Goal: Use online tool/utility: Utilize a website feature to perform a specific function

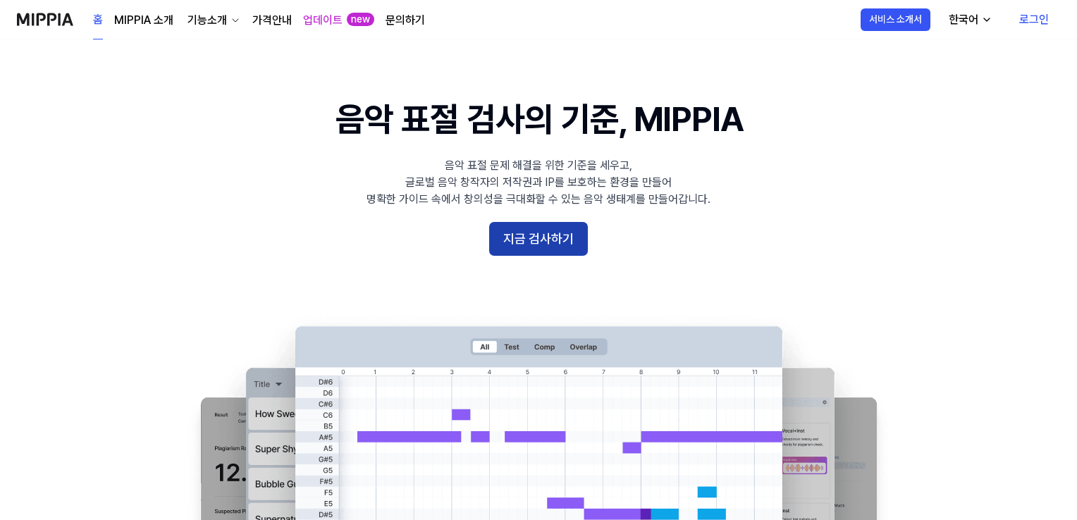
click at [555, 238] on button "지금 검사하기" at bounding box center [538, 239] width 99 height 34
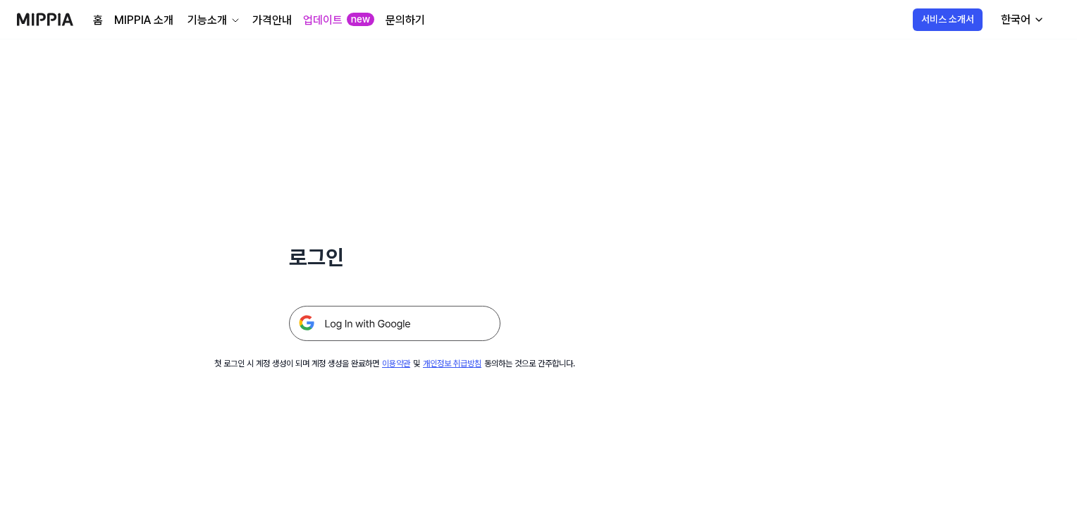
click at [400, 315] on img at bounding box center [394, 323] width 211 height 35
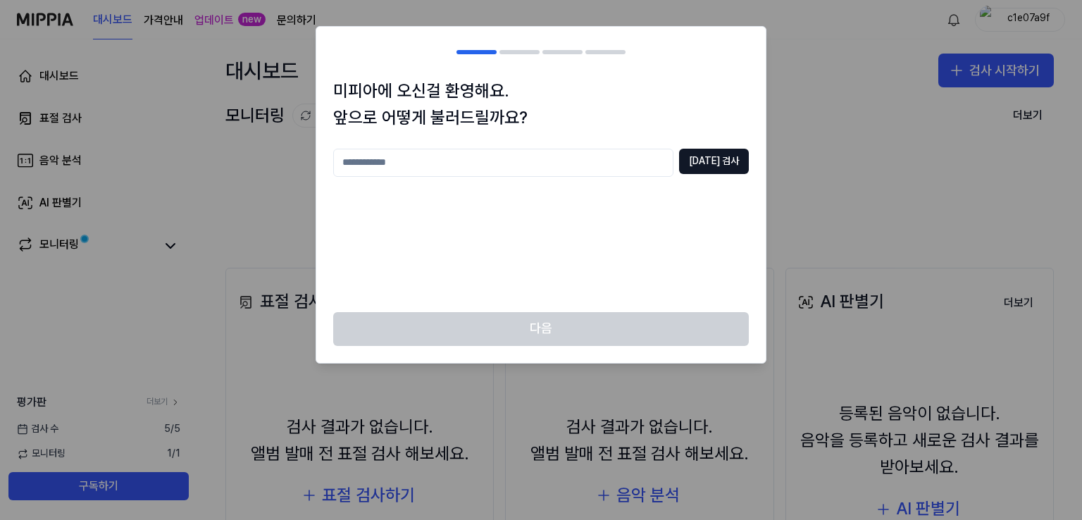
click at [500, 162] on input "text" at bounding box center [503, 163] width 340 height 28
click at [350, 161] on input "******" at bounding box center [503, 163] width 340 height 28
type input "*******"
click at [714, 169] on button "중복 검사" at bounding box center [714, 161] width 70 height 25
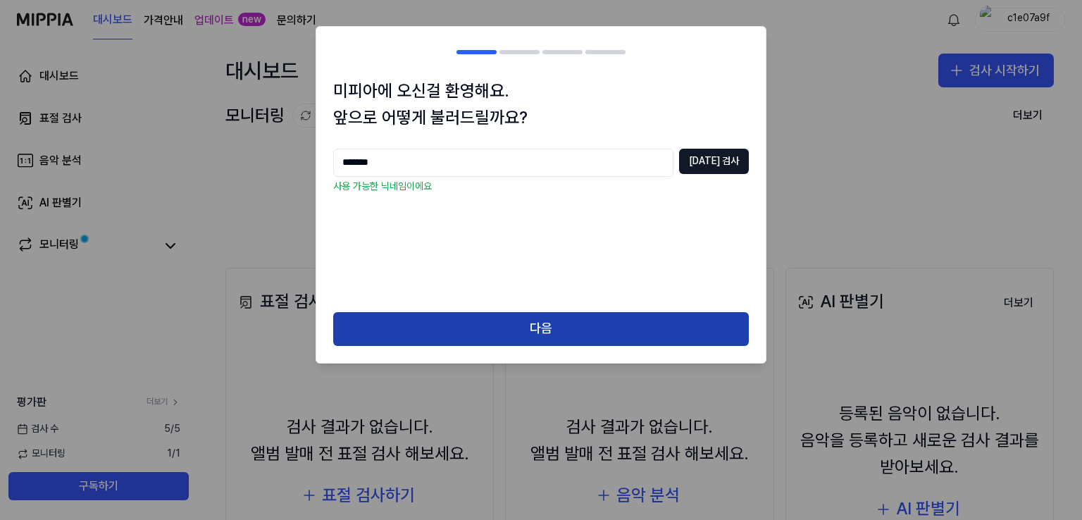
click at [530, 333] on button "다음" at bounding box center [541, 329] width 416 height 34
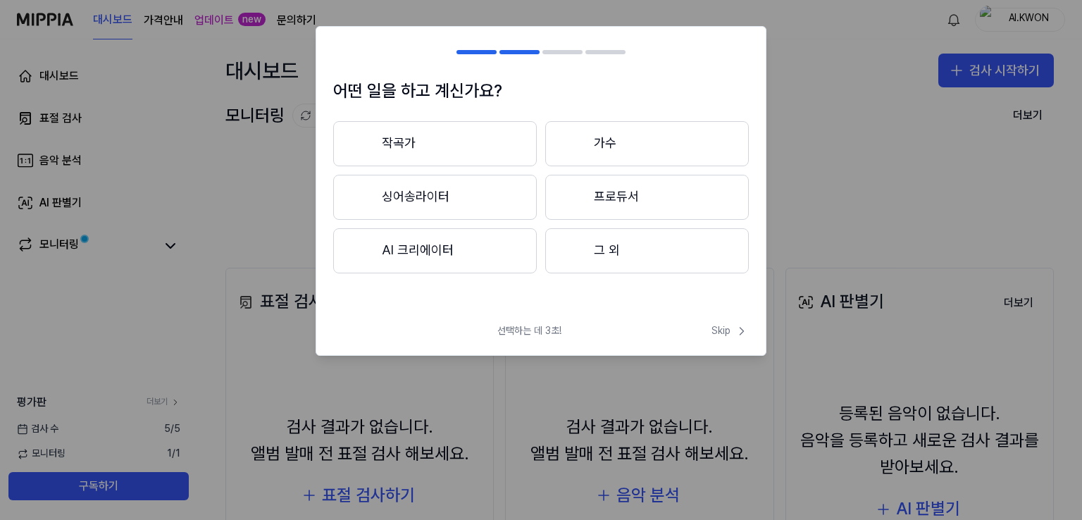
click at [629, 256] on button "그 외" at bounding box center [647, 250] width 204 height 45
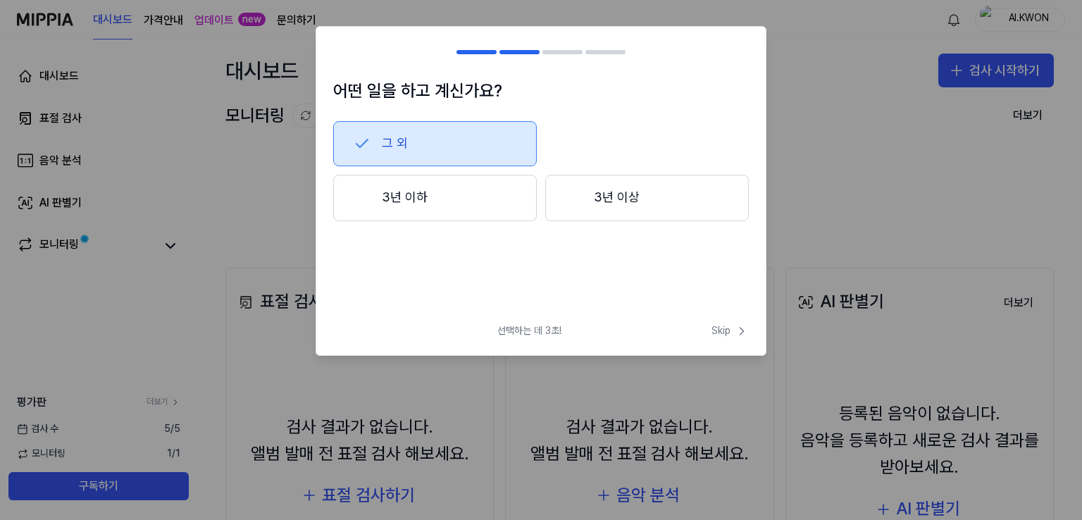
click at [429, 192] on button "3년 이하" at bounding box center [435, 198] width 204 height 47
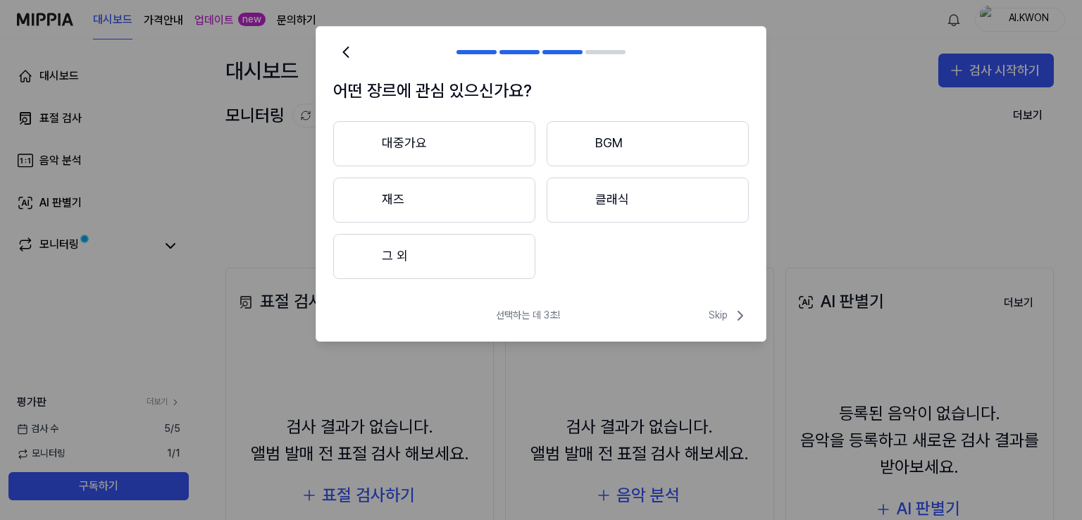
click at [423, 272] on button "그 외" at bounding box center [434, 256] width 202 height 45
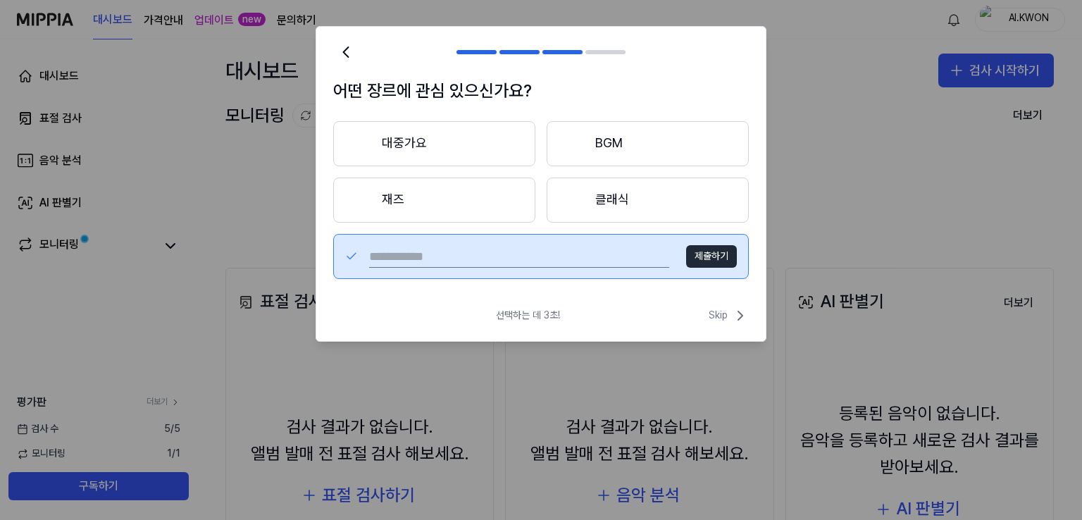
click at [426, 134] on button "대중가요" at bounding box center [434, 143] width 202 height 45
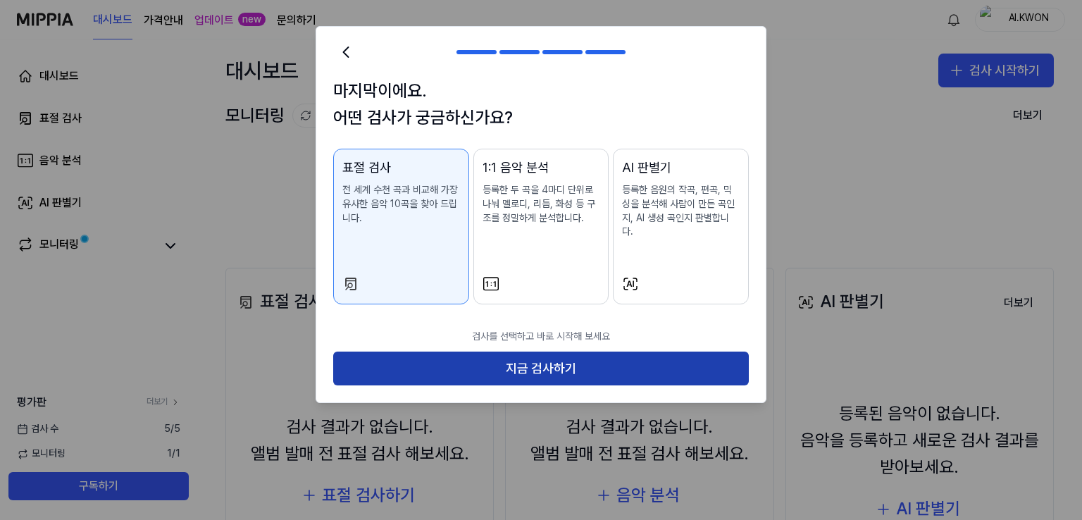
click at [555, 359] on button "지금 검사하기" at bounding box center [541, 369] width 416 height 34
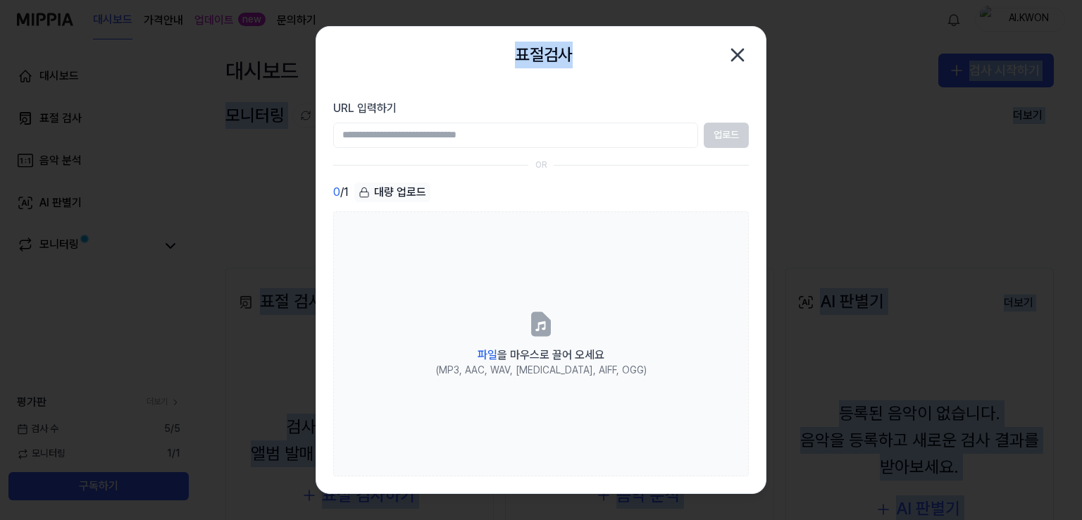
drag, startPoint x: 628, startPoint y: 42, endPoint x: 903, endPoint y: -34, distance: 285.2
click at [903, 0] on html "대시보드 가격안내 업데이트 new 문의하기 AI.KWON 대시보드 표절 검사 음악 분석 AI 판별기 모니터링 평가판 더보기 검사 수 5 / 5…" at bounding box center [541, 260] width 1082 height 520
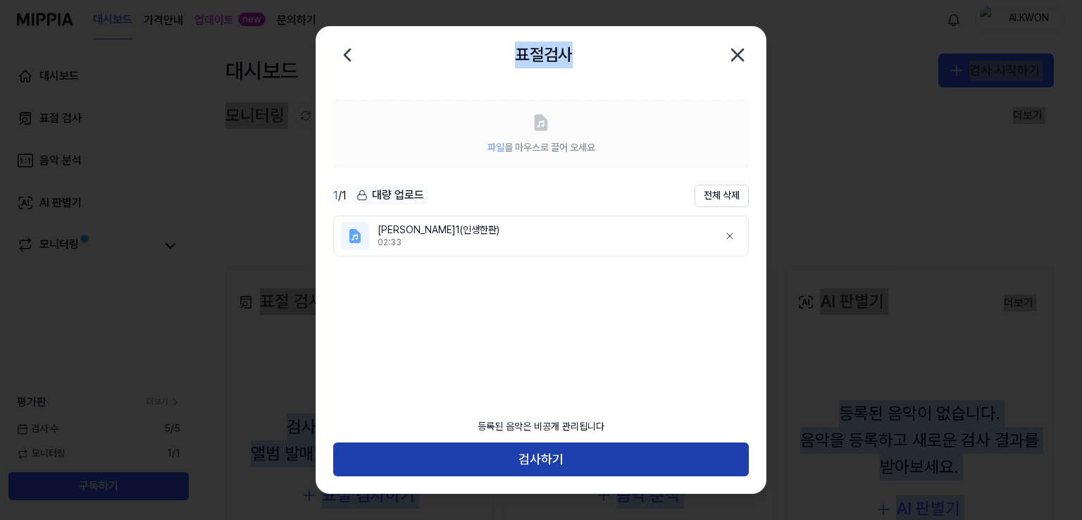
click at [573, 455] on button "검사하기" at bounding box center [541, 460] width 416 height 34
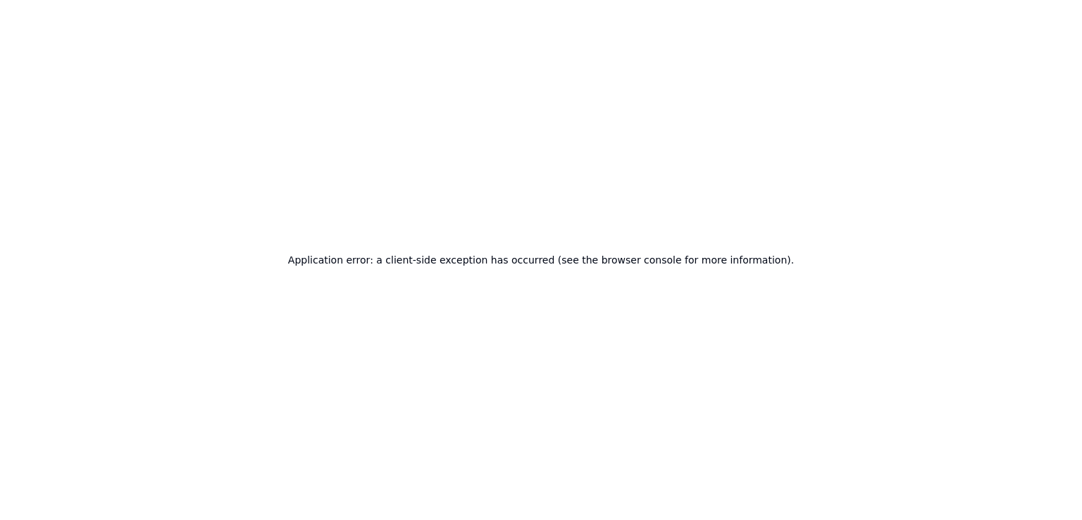
click at [738, 224] on div "Application error: a client-side exception has occurred (see the browser consol…" at bounding box center [541, 260] width 1082 height 520
click at [557, 259] on h2 "Application error: a client-side exception has occurred (see the browser consol…" at bounding box center [541, 260] width 506 height 20
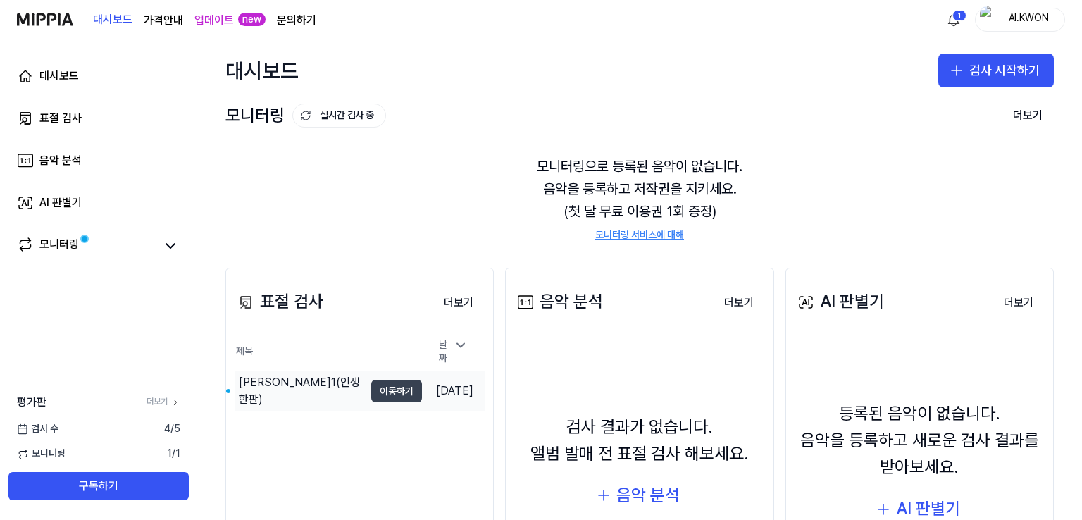
click at [380, 382] on button "이동하기" at bounding box center [396, 391] width 51 height 23
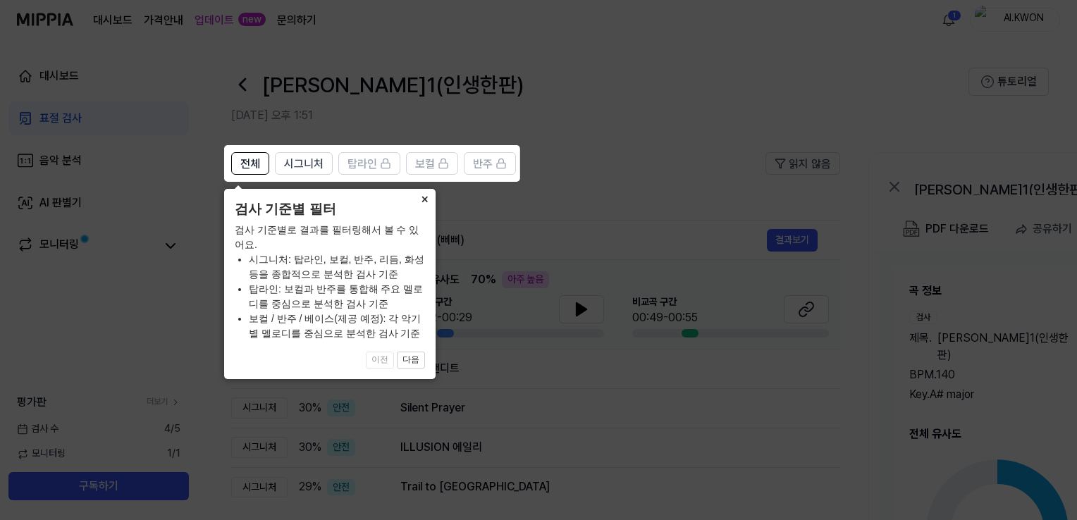
click at [427, 197] on button "×" at bounding box center [424, 199] width 23 height 20
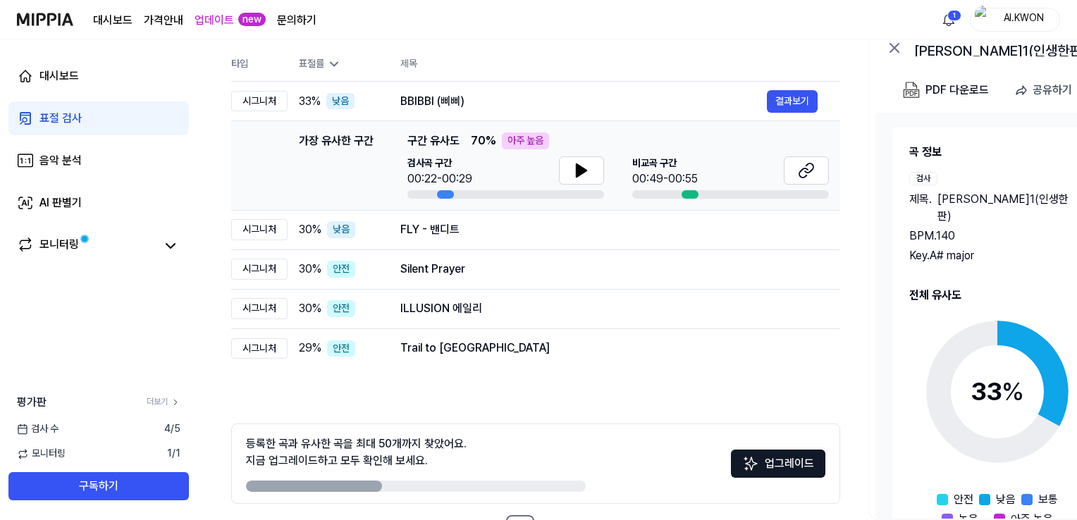
scroll to position [141, 0]
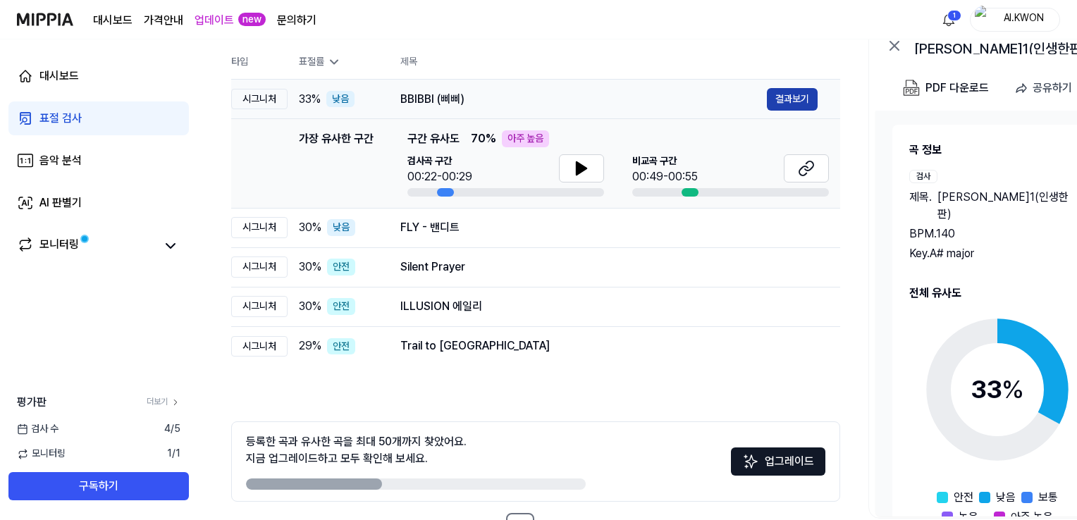
click at [787, 99] on button "결과보기" at bounding box center [792, 99] width 51 height 23
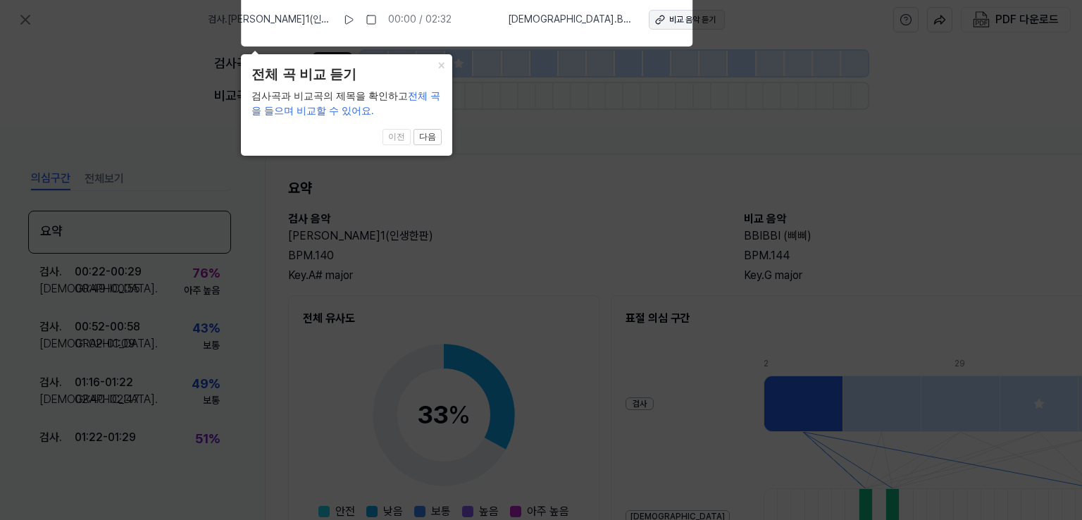
click at [669, 20] on div "비교 음악 듣기" at bounding box center [692, 20] width 47 height 12
click at [430, 136] on button "다음" at bounding box center [428, 137] width 28 height 17
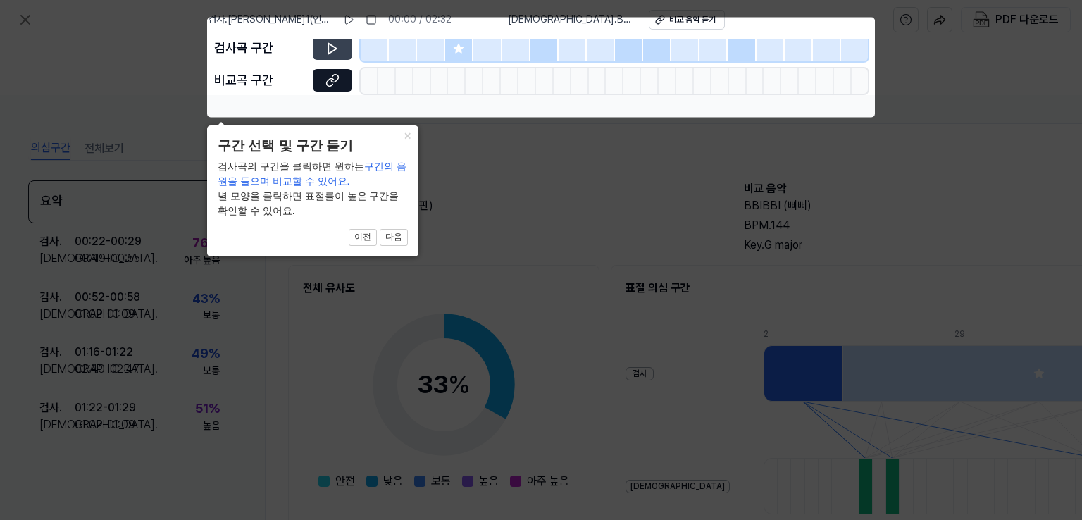
click at [326, 51] on icon at bounding box center [333, 49] width 14 height 14
click at [332, 46] on icon at bounding box center [333, 49] width 14 height 14
click at [755, 190] on icon at bounding box center [541, 260] width 1082 height 520
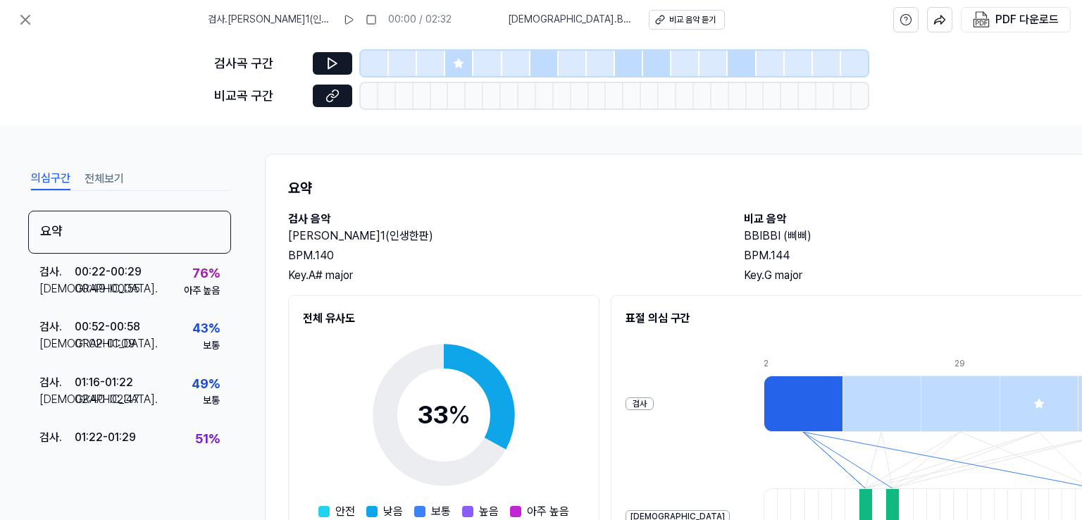
scroll to position [232, 0]
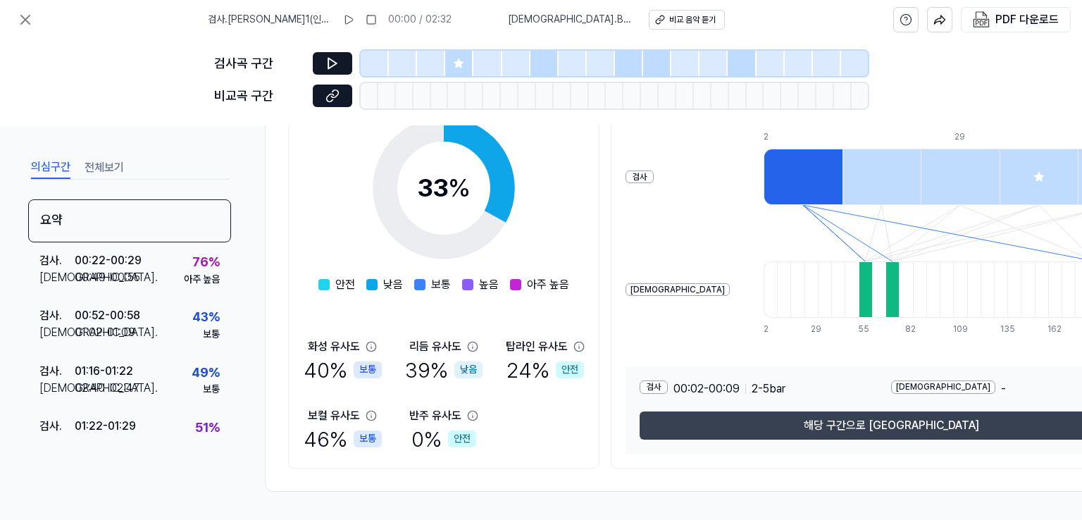
click at [882, 420] on button "해당 구간으로 이동" at bounding box center [891, 426] width 503 height 28
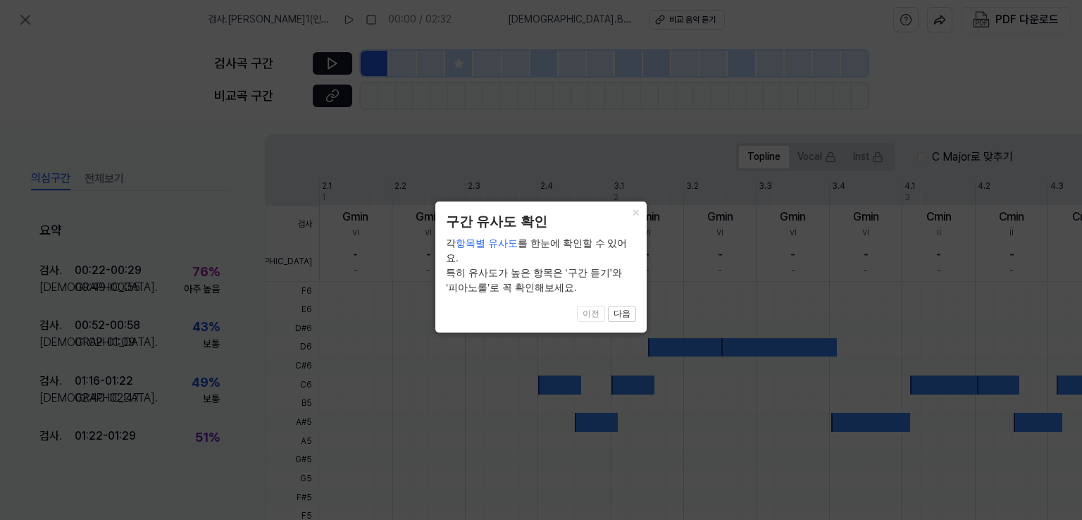
scroll to position [421, 0]
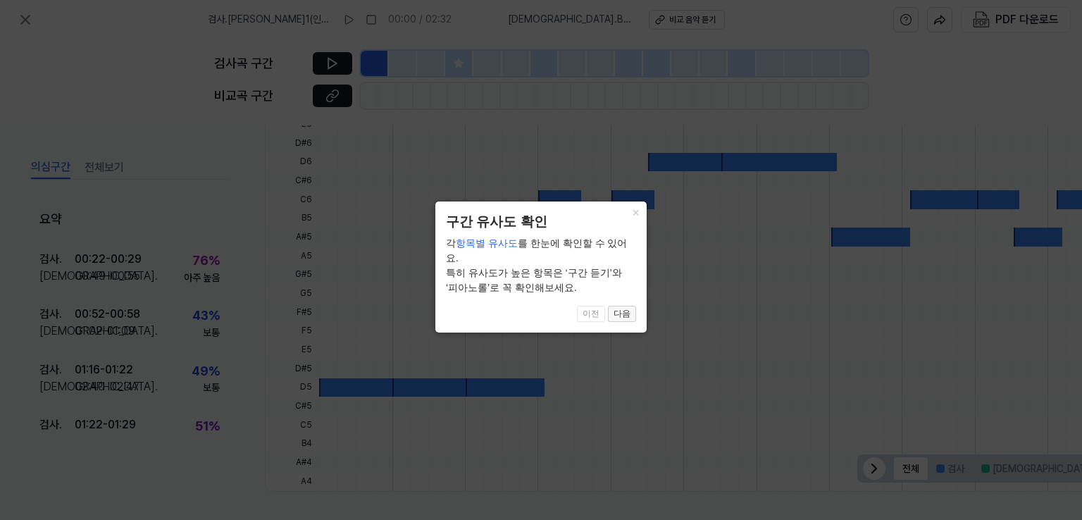
click at [629, 306] on button "다음" at bounding box center [622, 314] width 28 height 17
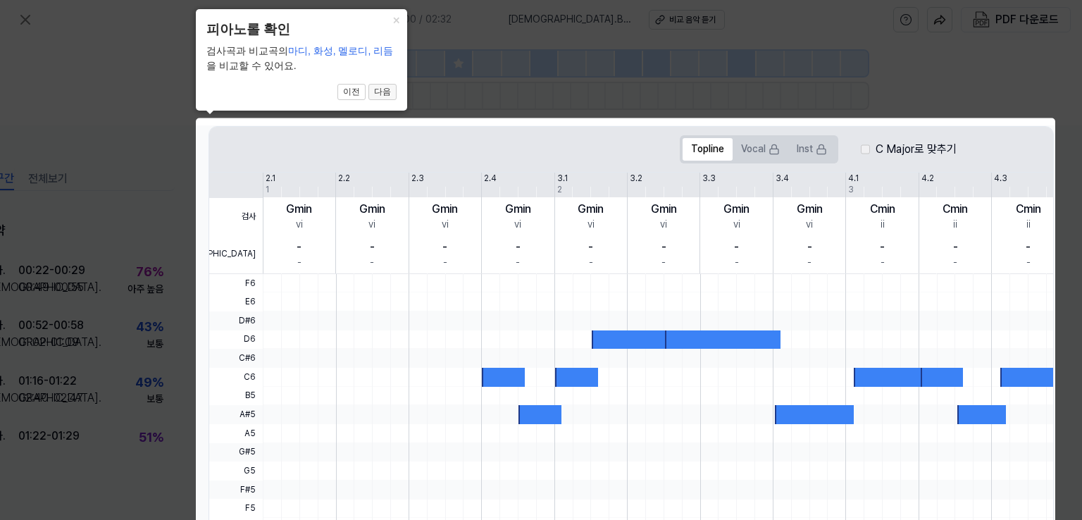
click at [389, 88] on button "다음" at bounding box center [383, 92] width 28 height 17
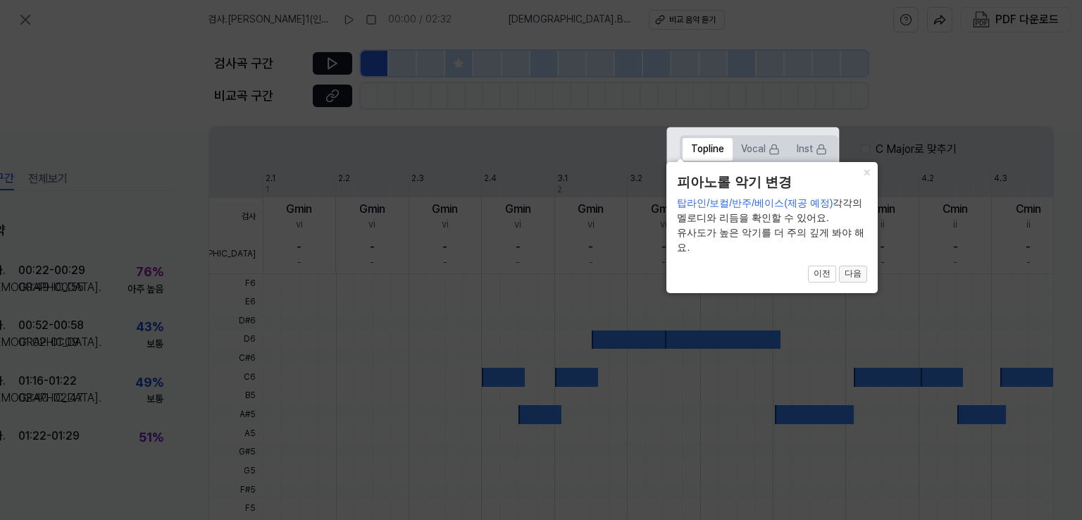
click at [851, 271] on button "다음" at bounding box center [853, 274] width 28 height 17
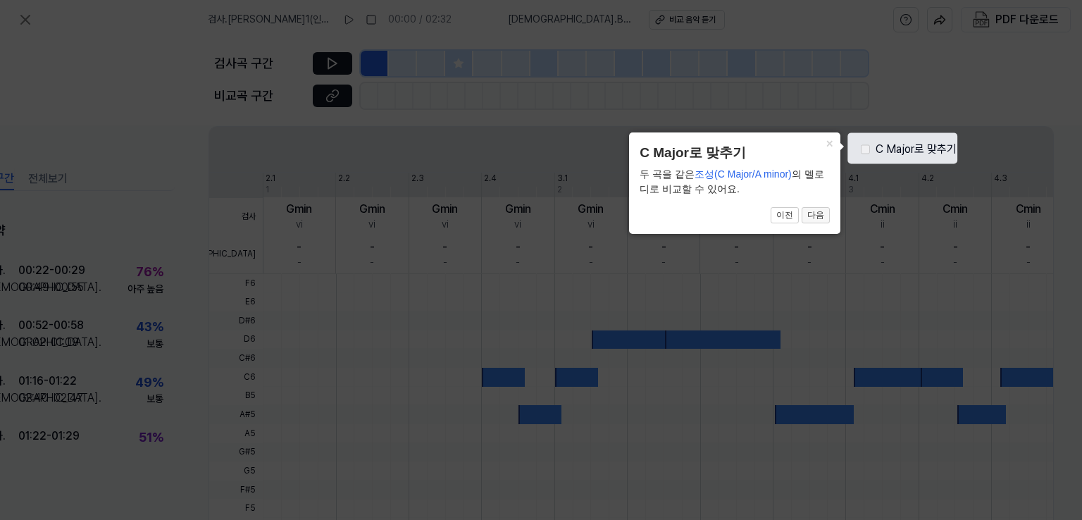
click at [820, 216] on button "다음" at bounding box center [816, 215] width 28 height 17
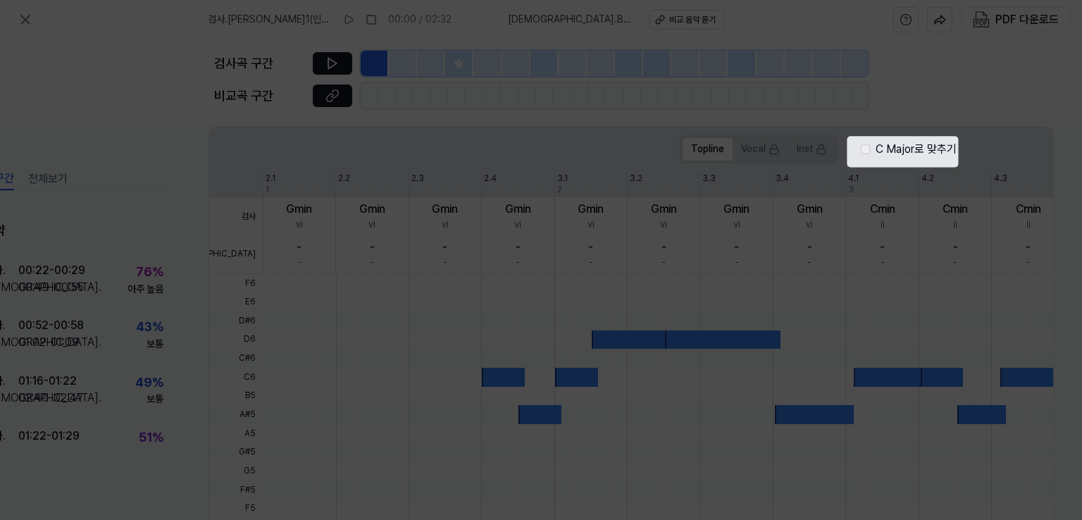
scroll to position [421, 62]
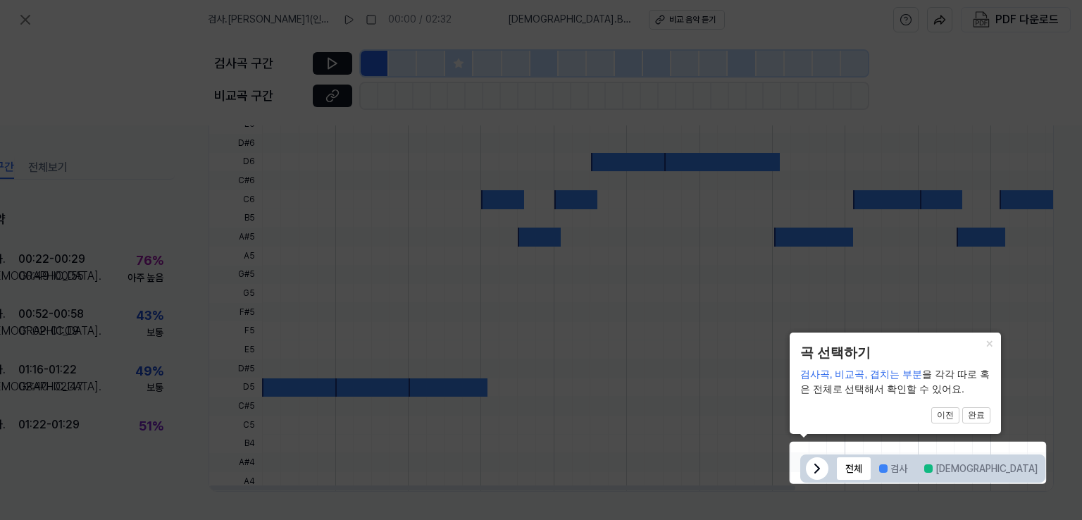
click at [815, 464] on icon at bounding box center [817, 468] width 4 height 8
click at [980, 414] on button "완료" at bounding box center [977, 415] width 28 height 17
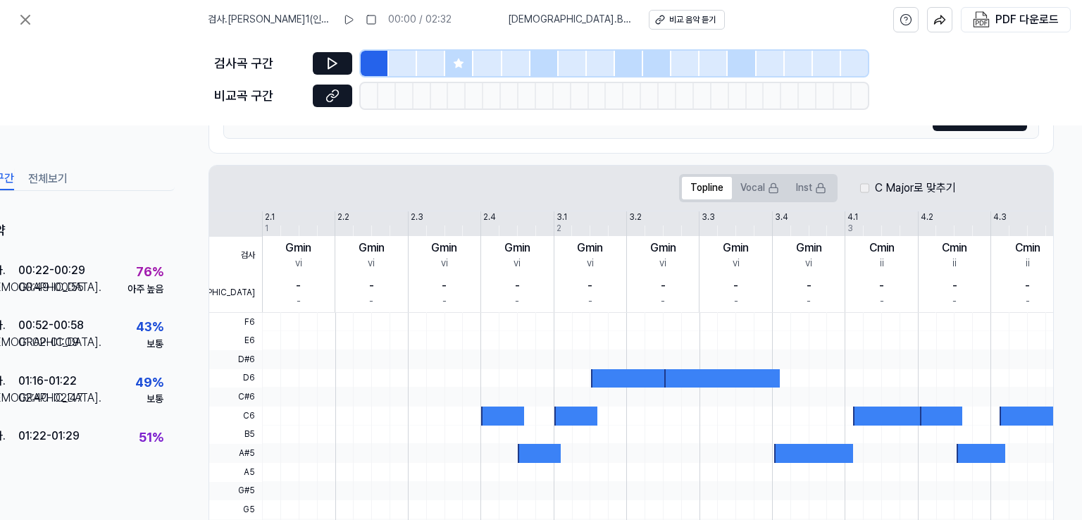
scroll to position [210, 62]
